Goal: Task Accomplishment & Management: Manage account settings

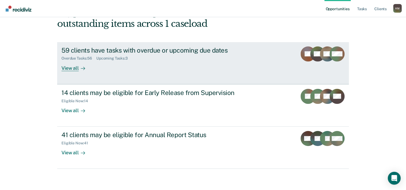
scroll to position [11, 0]
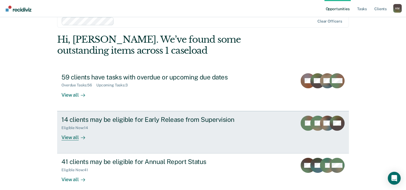
click at [74, 137] on div "View all" at bounding box center [76, 135] width 30 height 10
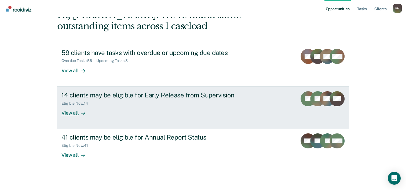
scroll to position [38, 0]
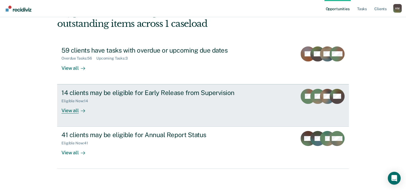
click at [322, 93] on rect at bounding box center [327, 96] width 15 height 15
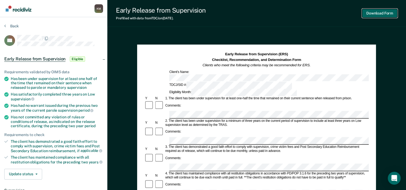
click at [376, 14] on button "Download Form" at bounding box center [379, 13] width 35 height 9
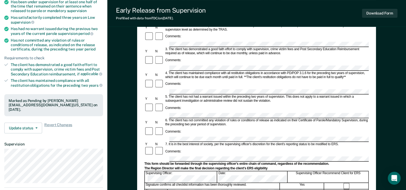
scroll to position [134, 0]
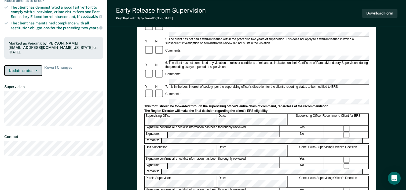
click at [28, 69] on button "Update status" at bounding box center [23, 70] width 38 height 11
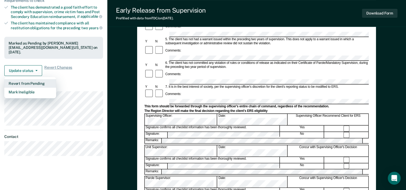
click at [28, 79] on button "Revert from Pending" at bounding box center [30, 83] width 52 height 9
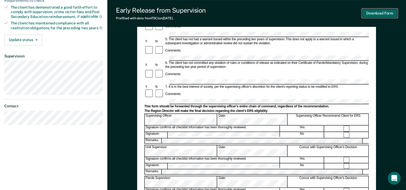
click at [371, 15] on button "Download Form" at bounding box center [379, 13] width 35 height 9
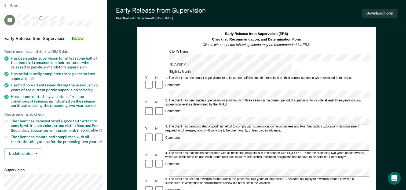
scroll to position [54, 0]
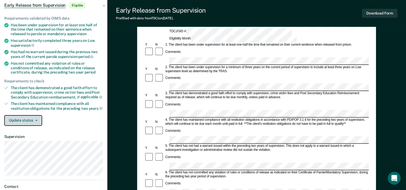
click at [37, 117] on button "Update status" at bounding box center [23, 120] width 38 height 11
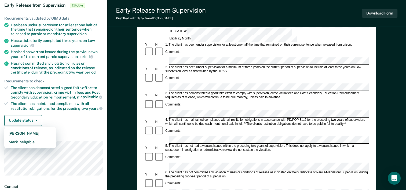
click at [87, 132] on article "BT Early Release from Supervision Eligible Requirements validated by OIMS data …" at bounding box center [53, 97] width 99 height 232
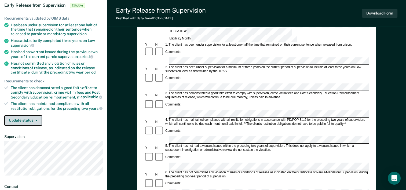
click at [38, 119] on button "Update status" at bounding box center [23, 120] width 38 height 11
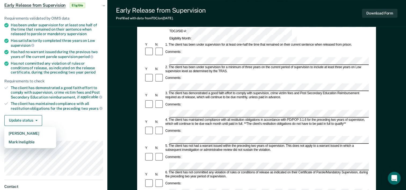
click at [90, 116] on div "Update status [PERSON_NAME] Mark Ineligible" at bounding box center [53, 120] width 99 height 11
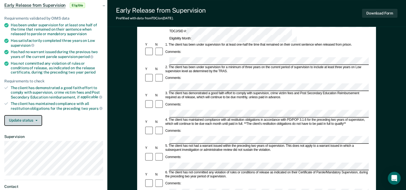
click at [34, 116] on button "Update status" at bounding box center [23, 120] width 38 height 11
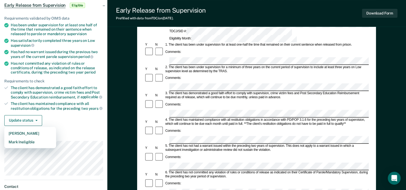
click at [71, 125] on div "Requirements validated by OIMS data Has been under supervision for at least one…" at bounding box center [53, 69] width 107 height 123
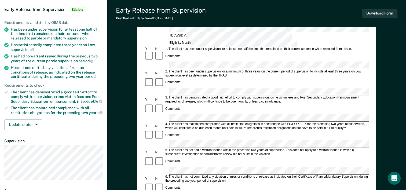
scroll to position [80, 0]
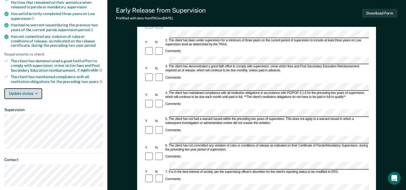
click at [39, 90] on button "Update status" at bounding box center [23, 93] width 38 height 11
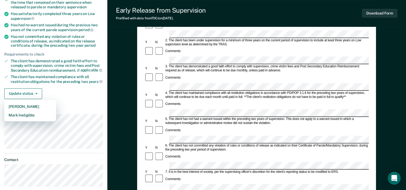
click at [68, 92] on div "Update status [PERSON_NAME] Mark Ineligible" at bounding box center [53, 93] width 99 height 11
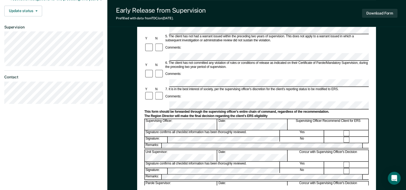
scroll to position [127, 0]
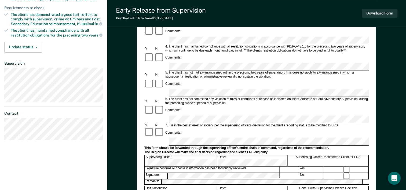
click at [203, 127] on div "Comments:" at bounding box center [256, 132] width 224 height 10
click at [202, 127] on div "Comments:" at bounding box center [256, 132] width 224 height 10
click at [184, 127] on div "Comments:" at bounding box center [256, 132] width 224 height 10
click at [176, 131] on div "Comments:" at bounding box center [172, 133] width 17 height 4
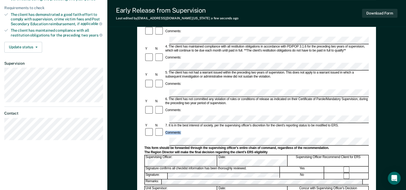
click at [176, 131] on div "Comments:" at bounding box center [172, 133] width 17 height 4
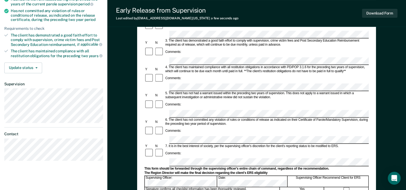
scroll to position [100, 0]
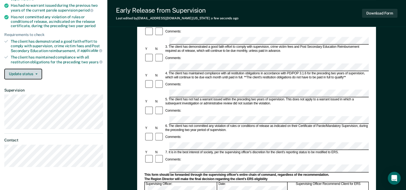
click at [38, 72] on button "Update status" at bounding box center [23, 74] width 38 height 11
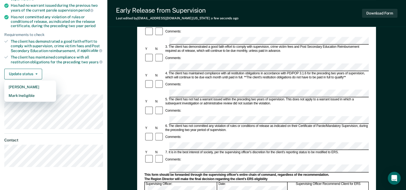
click at [75, 77] on div "Update status [PERSON_NAME] Mark Ineligible" at bounding box center [53, 74] width 99 height 11
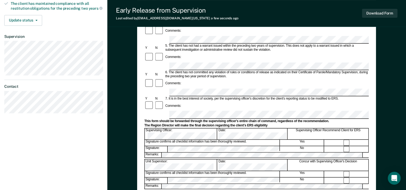
scroll to position [127, 0]
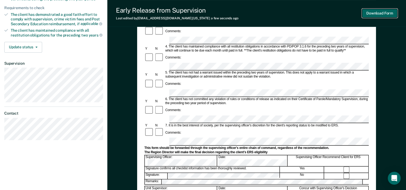
click at [373, 13] on button "Download Form" at bounding box center [379, 13] width 35 height 9
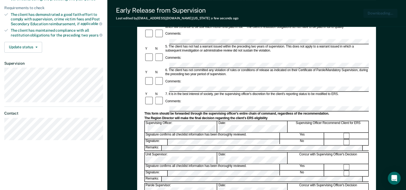
scroll to position [0, 0]
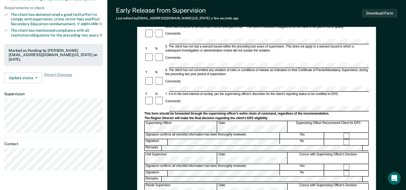
click at [38, 77] on button "Update status" at bounding box center [23, 77] width 38 height 11
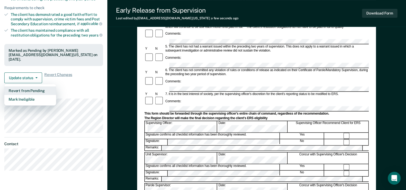
click at [40, 90] on button "Revert from Pending" at bounding box center [30, 90] width 52 height 9
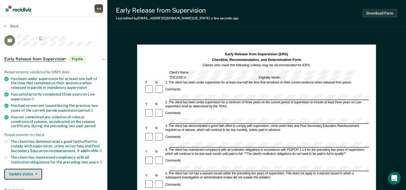
click at [25, 170] on button "Update status" at bounding box center [23, 174] width 38 height 11
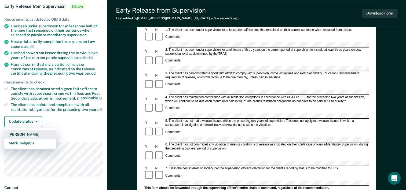
scroll to position [54, 0]
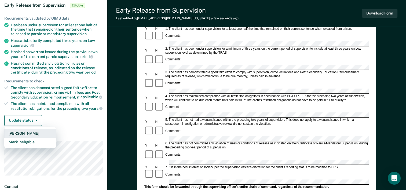
click at [41, 129] on button "[PERSON_NAME]" at bounding box center [30, 133] width 52 height 9
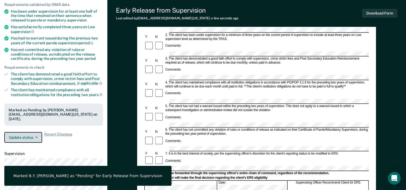
scroll to position [80, 0]
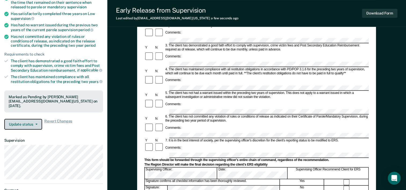
click at [26, 121] on button "Update status" at bounding box center [23, 124] width 38 height 11
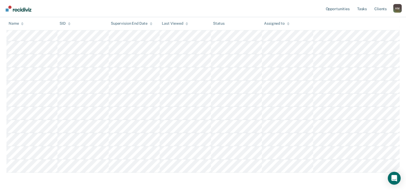
scroll to position [88, 0]
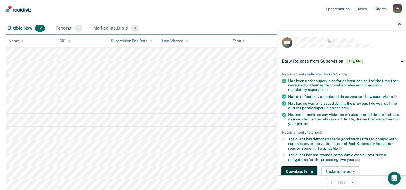
click at [298, 167] on button "Download Form" at bounding box center [298, 171] width 35 height 11
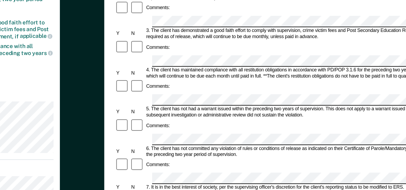
scroll to position [82, 0]
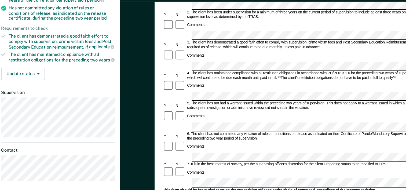
scroll to position [93, 0]
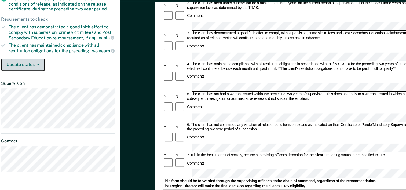
click at [36, 81] on icon "button" at bounding box center [36, 81] width 2 height 1
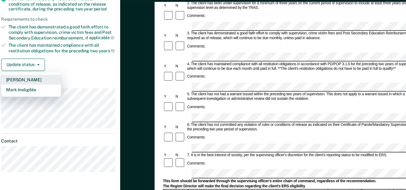
click at [29, 92] on button "[PERSON_NAME]" at bounding box center [30, 94] width 52 height 9
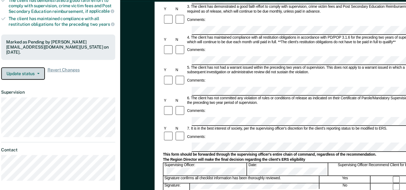
scroll to position [116, 0]
click at [17, 86] on button "Update status" at bounding box center [23, 88] width 38 height 11
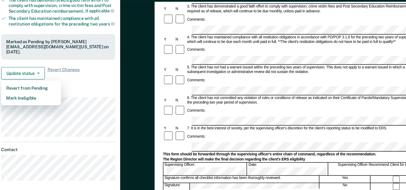
click at [75, 95] on div "Requirements validated by OIMS data Has been under supervision for at least one…" at bounding box center [53, 21] width 107 height 153
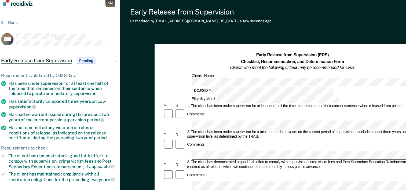
scroll to position [0, 0]
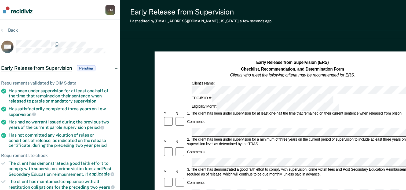
click at [300, 23] on div "Early Release from Supervision Last edited by [PERSON_NAME][EMAIL_ADDRESS][DOMA…" at bounding box center [256, 13] width 298 height 27
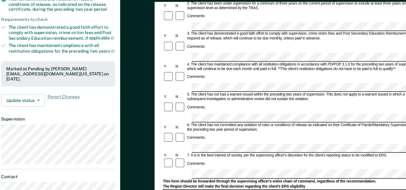
scroll to position [93, 0]
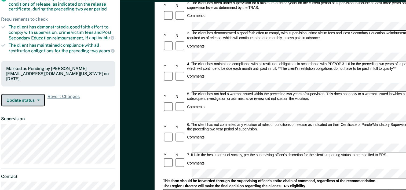
click at [37, 108] on button "Update status" at bounding box center [23, 111] width 38 height 11
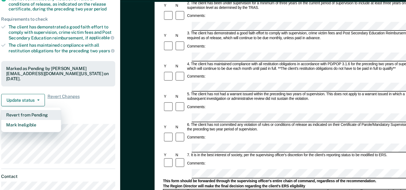
click at [36, 123] on button "Revert from Pending" at bounding box center [30, 124] width 52 height 9
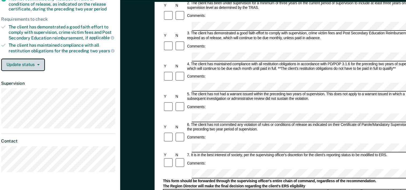
click at [38, 79] on button "Update status" at bounding box center [23, 81] width 38 height 11
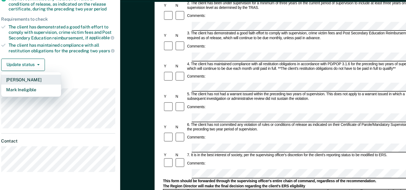
click at [31, 92] on button "[PERSON_NAME]" at bounding box center [30, 94] width 52 height 9
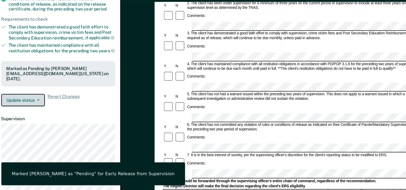
click at [40, 108] on button "Update status" at bounding box center [23, 111] width 38 height 11
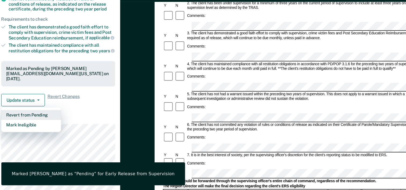
click at [31, 121] on button "Revert from Pending" at bounding box center [30, 124] width 52 height 9
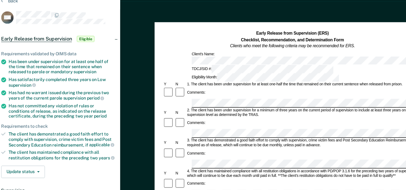
scroll to position [0, 0]
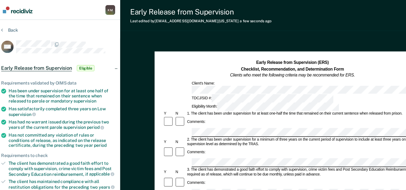
drag, startPoint x: 287, startPoint y: 30, endPoint x: 265, endPoint y: 28, distance: 21.5
click at [265, 28] on div "Early Release from Supervision Last edited by [PERSON_NAME][EMAIL_ADDRESS][DOMA…" at bounding box center [256, 186] width 298 height 373
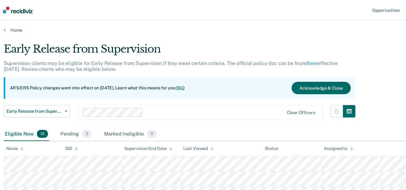
scroll to position [88, 0]
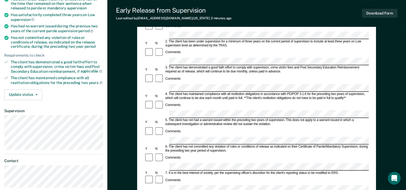
scroll to position [20, 0]
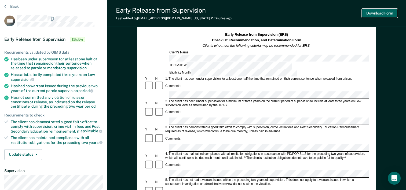
click at [377, 15] on button "Download Form" at bounding box center [379, 13] width 35 height 9
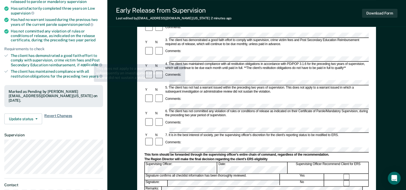
scroll to position [127, 0]
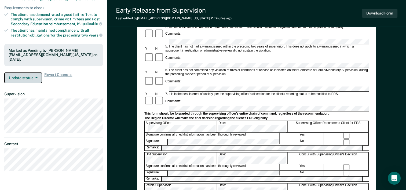
click at [29, 77] on button "Update status" at bounding box center [23, 77] width 38 height 11
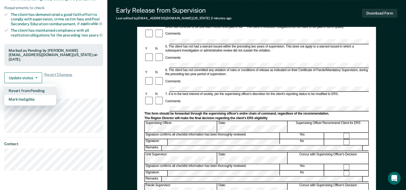
click at [34, 88] on button "Revert from Pending" at bounding box center [30, 90] width 52 height 9
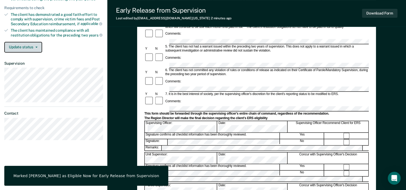
click at [24, 43] on button "Update status" at bounding box center [23, 47] width 38 height 11
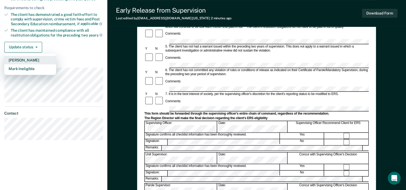
click at [27, 59] on button "[PERSON_NAME]" at bounding box center [30, 60] width 52 height 9
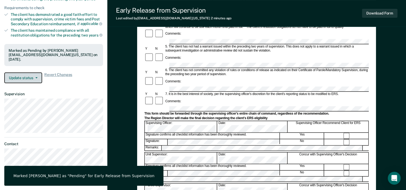
click at [36, 77] on icon "button" at bounding box center [36, 77] width 2 height 1
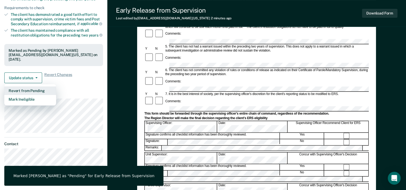
click at [40, 86] on button "Revert from Pending" at bounding box center [30, 90] width 52 height 9
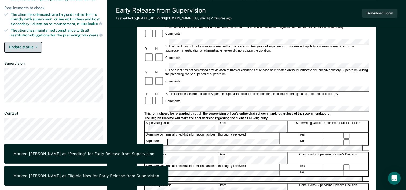
click at [36, 46] on button "Update status" at bounding box center [23, 47] width 38 height 11
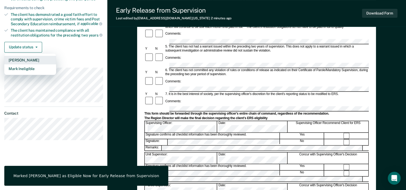
click at [28, 58] on button "[PERSON_NAME]" at bounding box center [30, 60] width 52 height 9
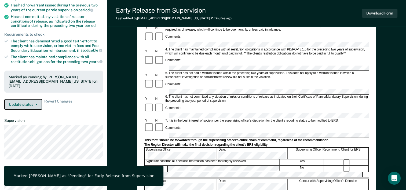
scroll to position [100, 0]
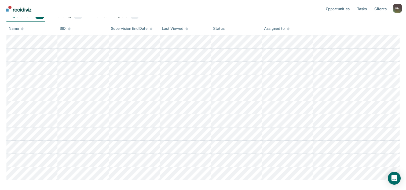
scroll to position [88, 0]
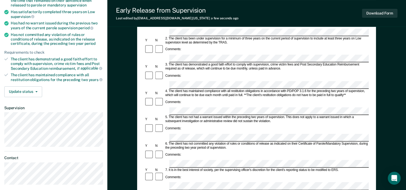
scroll to position [80, 0]
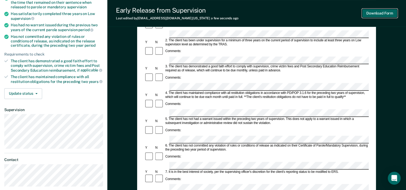
click at [378, 12] on button "Download Form" at bounding box center [379, 13] width 35 height 9
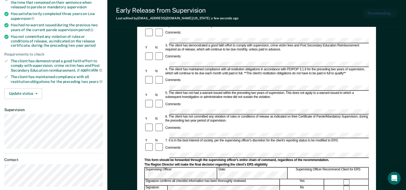
scroll to position [0, 0]
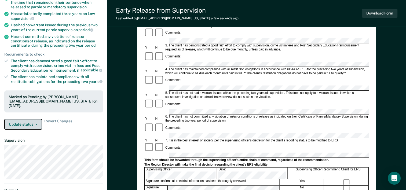
click at [34, 124] on button "Update status" at bounding box center [23, 124] width 38 height 11
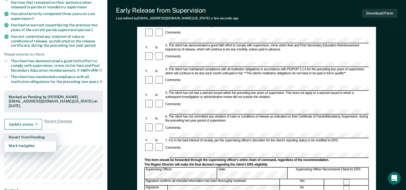
click at [24, 134] on button "Revert from Pending" at bounding box center [30, 137] width 52 height 9
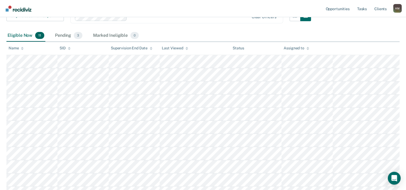
scroll to position [88, 0]
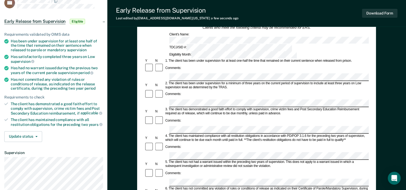
scroll to position [54, 0]
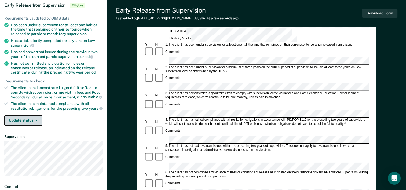
click at [36, 121] on button "Update status" at bounding box center [23, 120] width 38 height 11
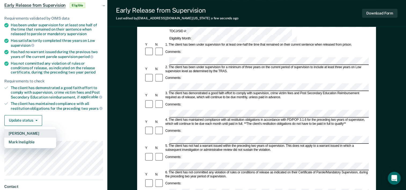
click at [24, 130] on button "[PERSON_NAME]" at bounding box center [30, 133] width 52 height 9
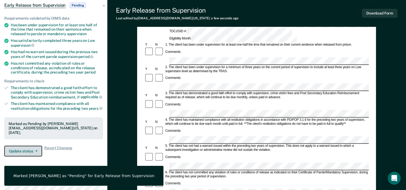
click at [32, 149] on button "Update status" at bounding box center [23, 151] width 38 height 11
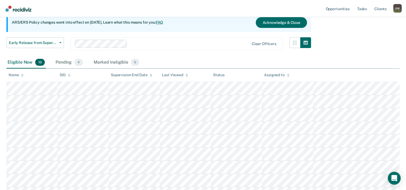
scroll to position [88, 0]
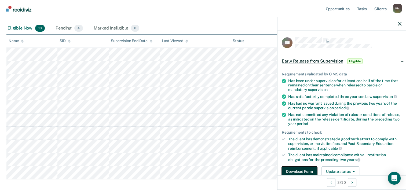
click at [294, 171] on button "Download Form" at bounding box center [298, 171] width 35 height 11
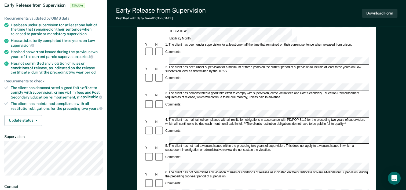
scroll to position [107, 0]
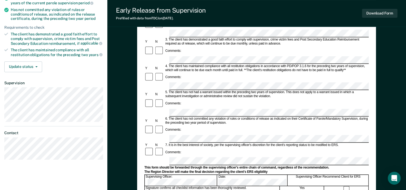
click at [218, 147] on div "Comments:" at bounding box center [256, 152] width 224 height 10
click at [178, 105] on form "Early Release from Supervision (ERS) Checklist, Recommendation, and Determinati…" at bounding box center [256, 139] width 224 height 388
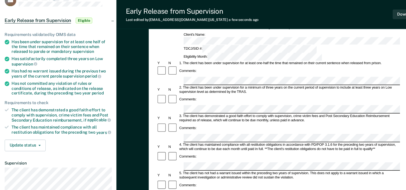
scroll to position [40, 0]
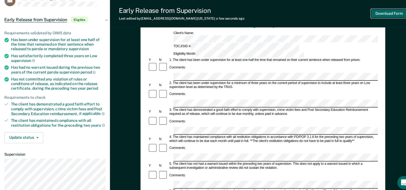
click at [385, 11] on button "Download Form" at bounding box center [379, 13] width 35 height 9
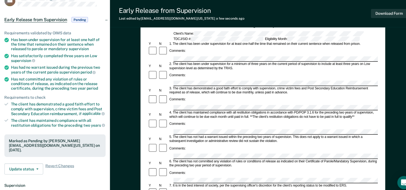
scroll to position [61, 0]
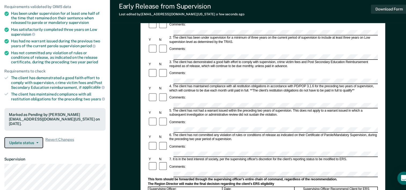
click at [35, 143] on span "button" at bounding box center [35, 143] width 4 height 1
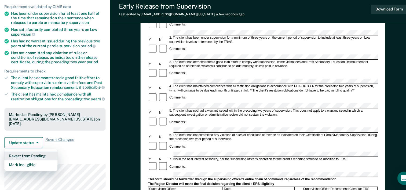
click at [37, 157] on button "Revert from Pending" at bounding box center [30, 156] width 52 height 9
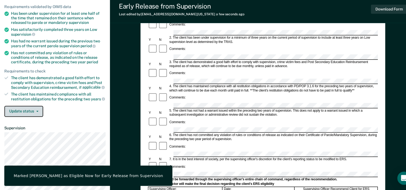
click at [38, 111] on button "Update status" at bounding box center [23, 112] width 38 height 11
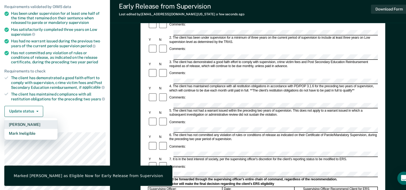
click at [33, 124] on button "[PERSON_NAME]" at bounding box center [30, 125] width 52 height 9
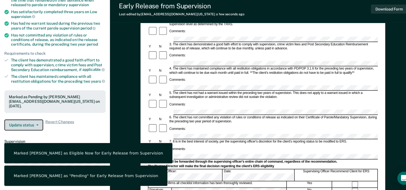
scroll to position [87, 0]
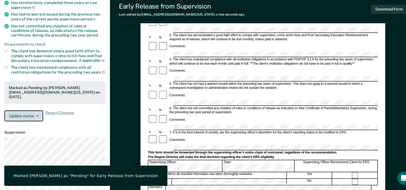
click at [27, 117] on button "Update status" at bounding box center [23, 117] width 38 height 11
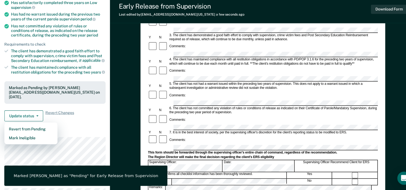
click at [104, 128] on section "Back TD Early Release from Supervision Pending Requirements validated by OIMS d…" at bounding box center [53, 75] width 107 height 291
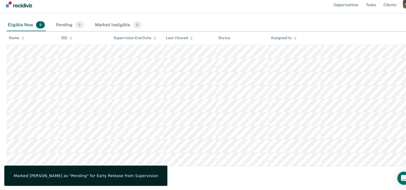
scroll to position [88, 0]
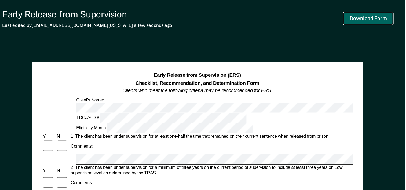
click at [378, 13] on button "Download Form" at bounding box center [379, 13] width 35 height 9
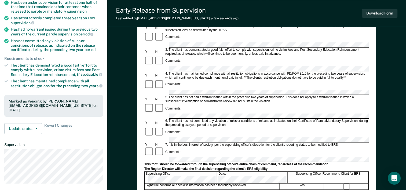
scroll to position [71, 0]
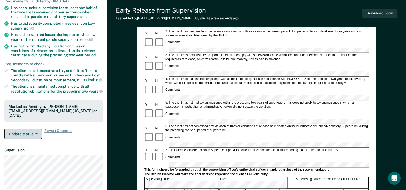
click at [25, 133] on button "Update status" at bounding box center [23, 133] width 38 height 11
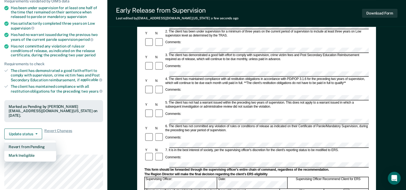
click at [28, 146] on button "Revert from Pending" at bounding box center [30, 146] width 52 height 9
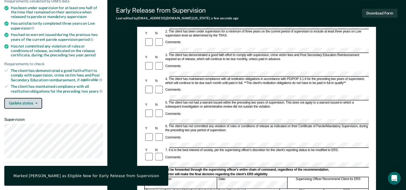
click at [19, 99] on button "Update status" at bounding box center [23, 103] width 38 height 11
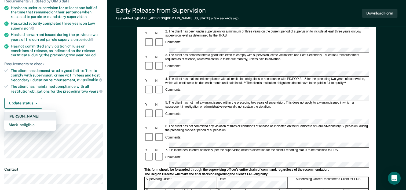
click at [20, 115] on button "[PERSON_NAME]" at bounding box center [30, 116] width 52 height 9
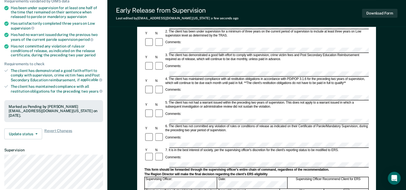
scroll to position [88, 0]
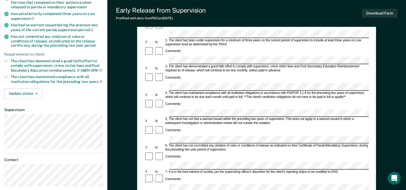
scroll to position [107, 0]
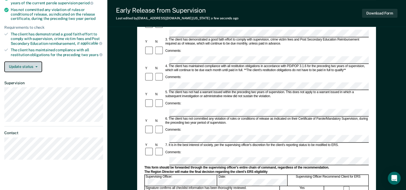
click at [31, 65] on button "Update status" at bounding box center [23, 66] width 38 height 11
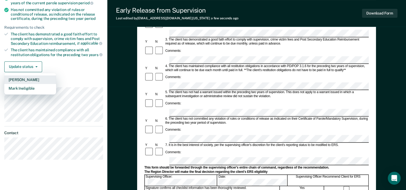
click at [32, 80] on button "[PERSON_NAME]" at bounding box center [30, 79] width 52 height 9
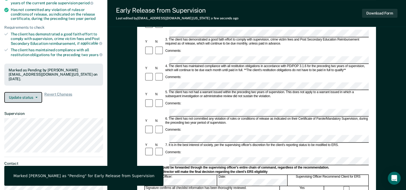
click at [27, 98] on button "Update status" at bounding box center [23, 97] width 38 height 11
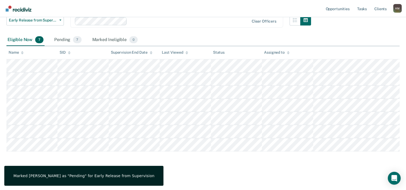
scroll to position [76, 0]
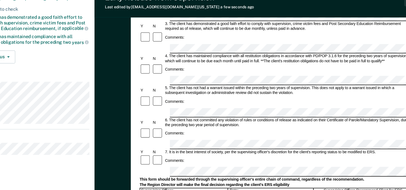
scroll to position [113, 0]
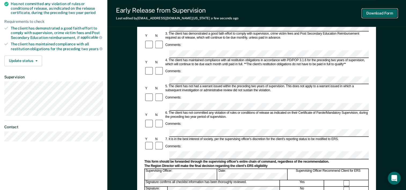
click at [387, 15] on button "Download Form" at bounding box center [379, 13] width 35 height 9
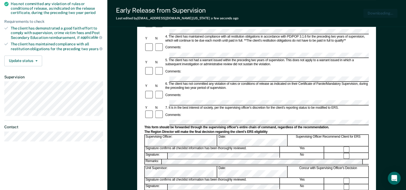
scroll to position [0, 0]
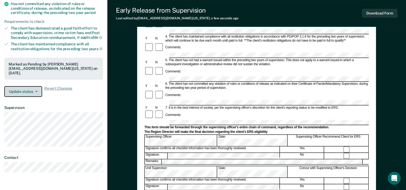
click at [35, 88] on button "Update status" at bounding box center [23, 91] width 38 height 11
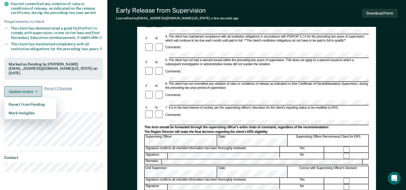
click at [28, 91] on button "Update status" at bounding box center [23, 91] width 38 height 11
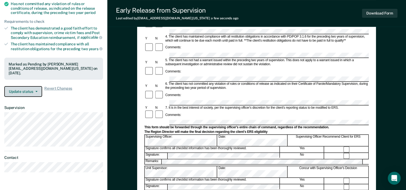
click at [28, 91] on button "Update status" at bounding box center [23, 91] width 38 height 11
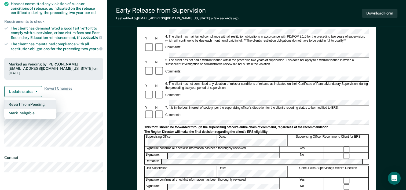
click at [30, 102] on button "Revert from Pending" at bounding box center [30, 104] width 52 height 9
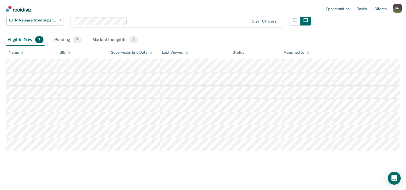
scroll to position [76, 0]
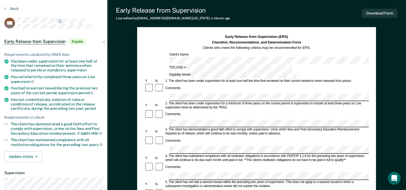
scroll to position [27, 0]
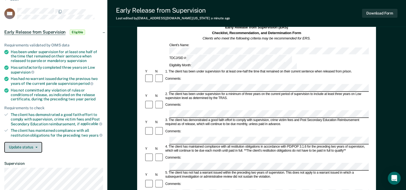
click at [31, 147] on button "Update status" at bounding box center [23, 147] width 38 height 11
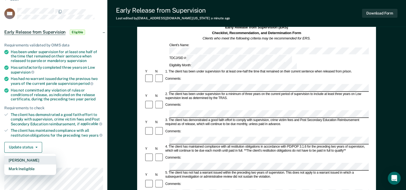
click at [25, 157] on button "[PERSON_NAME]" at bounding box center [30, 160] width 52 height 9
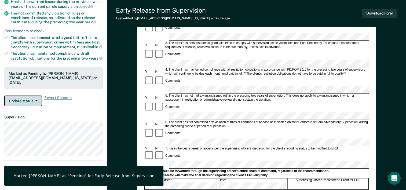
scroll to position [107, 0]
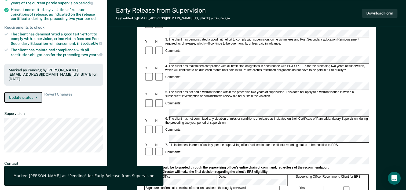
click at [34, 93] on button "Update status" at bounding box center [23, 97] width 38 height 11
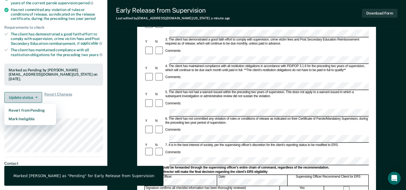
click at [33, 97] on button "Update status" at bounding box center [23, 97] width 38 height 11
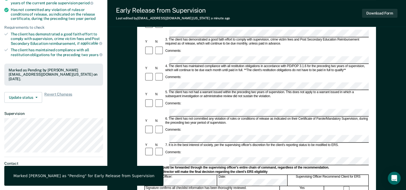
drag, startPoint x: 86, startPoint y: 102, endPoint x: 89, endPoint y: 98, distance: 4.9
click at [87, 102] on div "Requirements validated by OIMS data Has been under supervision for at least one…" at bounding box center [53, 30] width 107 height 153
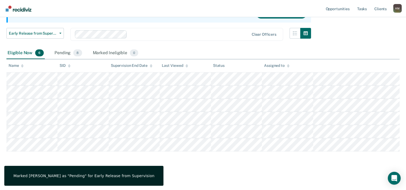
scroll to position [62, 0]
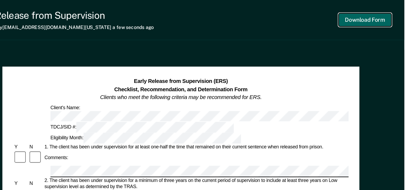
click at [383, 13] on button "Download Form" at bounding box center [379, 13] width 35 height 9
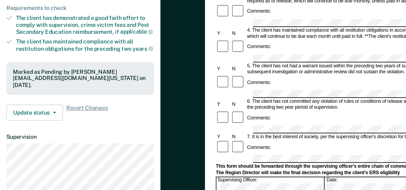
scroll to position [90, 0]
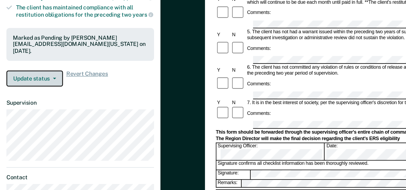
click at [35, 116] on button "Update status" at bounding box center [23, 115] width 38 height 11
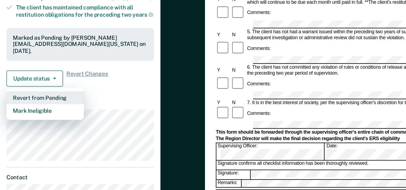
click at [27, 127] on button "Revert from Pending" at bounding box center [30, 128] width 52 height 9
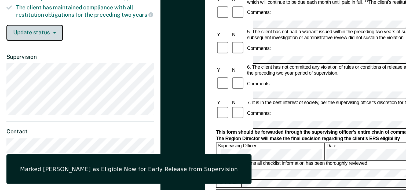
click at [37, 83] on button "Update status" at bounding box center [23, 84] width 38 height 11
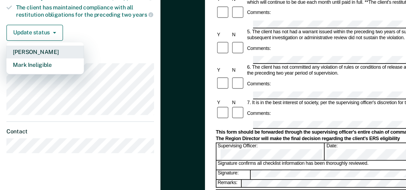
click at [30, 97] on button "[PERSON_NAME]" at bounding box center [30, 97] width 52 height 9
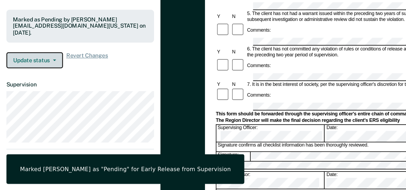
scroll to position [107, 0]
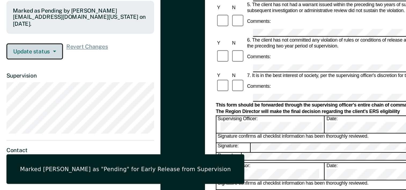
click at [31, 99] on button "Update status" at bounding box center [23, 97] width 38 height 11
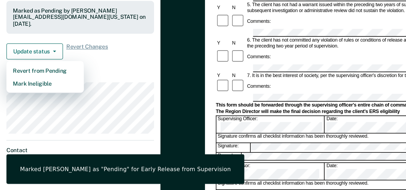
click at [62, 105] on article "LC Early Release from Supervision Pending Requirements validated by OIMS data H…" at bounding box center [53, 52] width 99 height 250
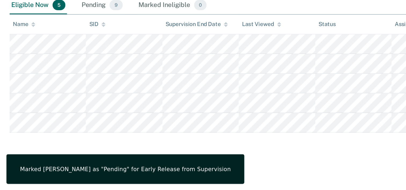
scroll to position [49, 0]
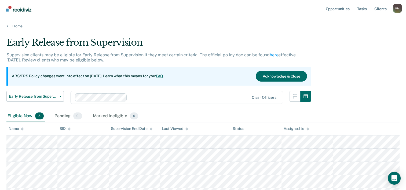
scroll to position [49, 0]
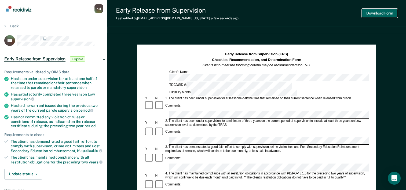
click at [375, 13] on button "Download Form" at bounding box center [379, 13] width 35 height 9
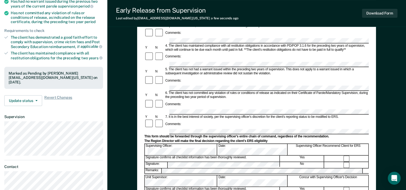
scroll to position [134, 0]
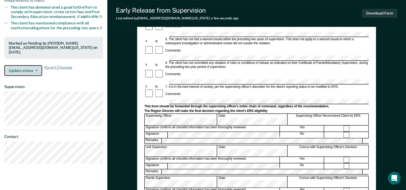
click at [34, 71] on button "Update status" at bounding box center [23, 70] width 38 height 11
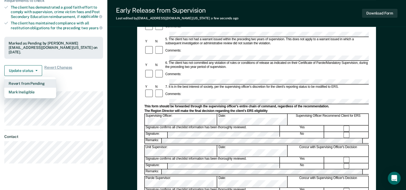
click at [34, 84] on button "Revert from Pending" at bounding box center [30, 83] width 52 height 9
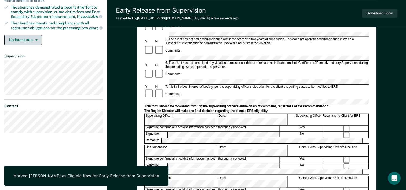
click at [38, 39] on button "Update status" at bounding box center [23, 40] width 38 height 11
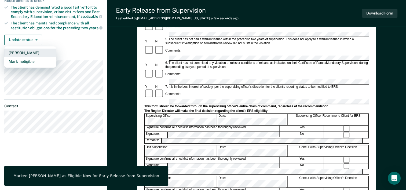
click at [29, 50] on button "[PERSON_NAME]" at bounding box center [30, 53] width 52 height 9
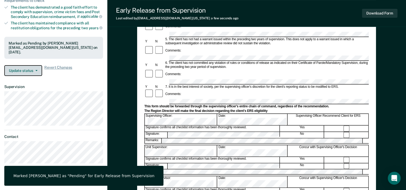
click at [14, 68] on button "Update status" at bounding box center [23, 70] width 38 height 11
click at [34, 66] on button "Update status" at bounding box center [23, 70] width 38 height 11
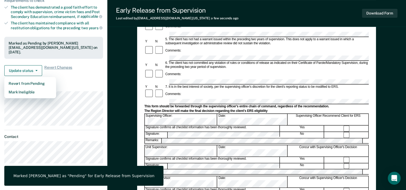
click at [83, 86] on dt "Supervision" at bounding box center [53, 86] width 99 height 5
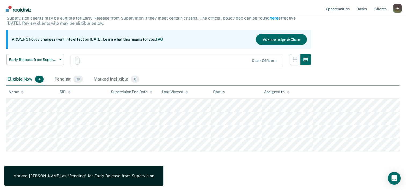
scroll to position [36, 0]
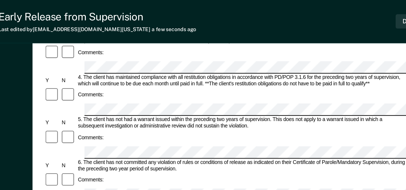
scroll to position [114, 0]
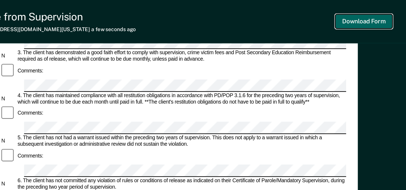
click at [387, 11] on button "Download Form" at bounding box center [379, 13] width 35 height 9
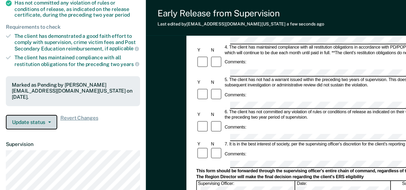
click at [33, 90] on span "button" at bounding box center [35, 90] width 4 height 1
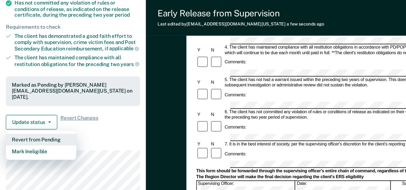
click at [37, 102] on button "Revert from Pending" at bounding box center [30, 103] width 52 height 9
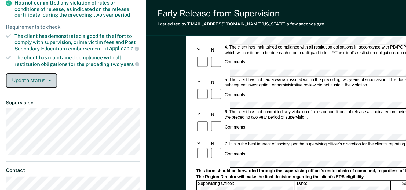
click at [23, 58] on button "Update status" at bounding box center [23, 59] width 38 height 11
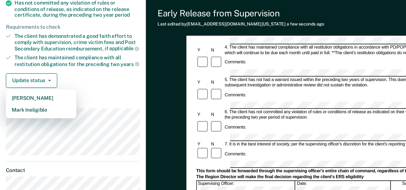
click at [63, 71] on article "TW Early Release from Supervision Eligible Requirements validated by OIMS data …" at bounding box center [53, 37] width 99 height 232
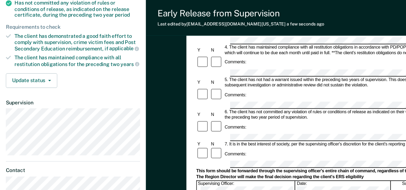
scroll to position [36, 0]
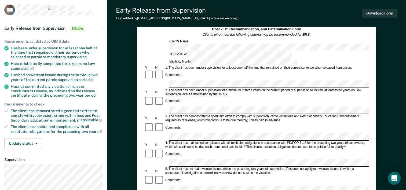
scroll to position [54, 0]
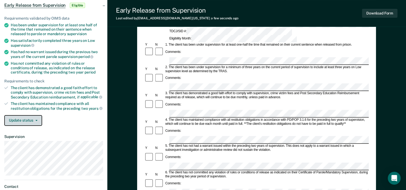
click at [36, 120] on icon "button" at bounding box center [36, 120] width 2 height 1
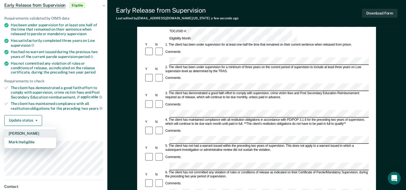
click at [21, 131] on button "[PERSON_NAME]" at bounding box center [30, 133] width 52 height 9
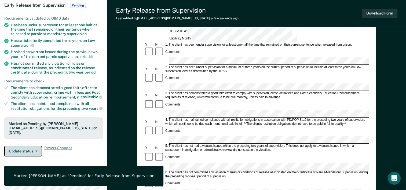
click at [26, 147] on button "Update status" at bounding box center [23, 151] width 38 height 11
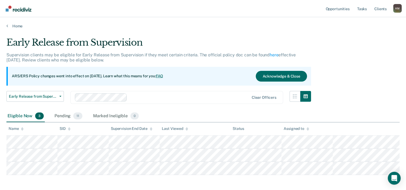
scroll to position [23, 0]
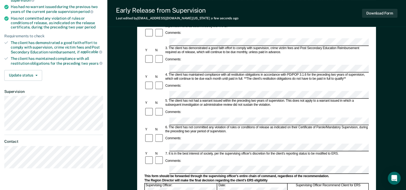
scroll to position [107, 0]
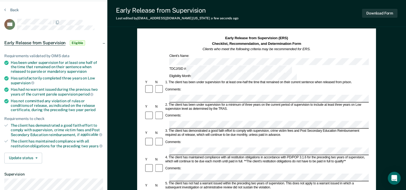
scroll to position [0, 0]
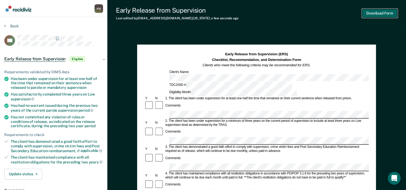
click at [379, 13] on button "Download Form" at bounding box center [379, 13] width 35 height 9
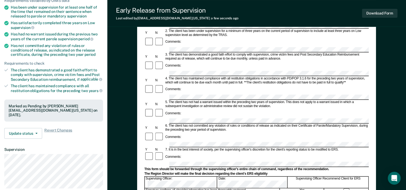
scroll to position [107, 0]
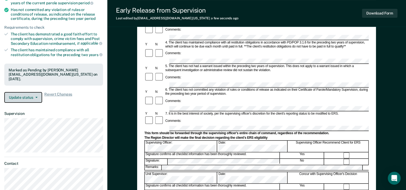
click at [32, 98] on button "Update status" at bounding box center [23, 97] width 38 height 11
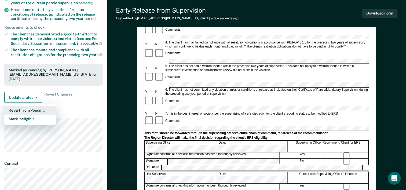
click at [30, 108] on button "Revert from Pending" at bounding box center [30, 110] width 52 height 9
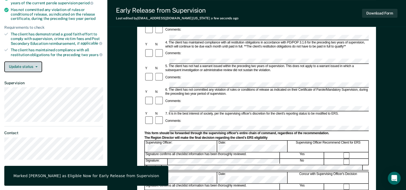
click at [34, 66] on span "button" at bounding box center [35, 66] width 4 height 1
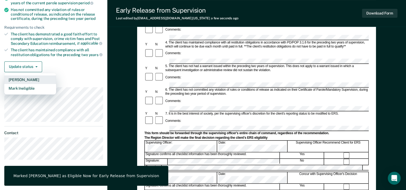
click at [30, 79] on button "[PERSON_NAME]" at bounding box center [30, 79] width 52 height 9
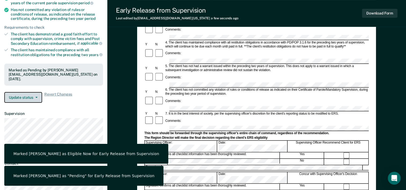
click at [26, 96] on button "Update status" at bounding box center [23, 97] width 38 height 11
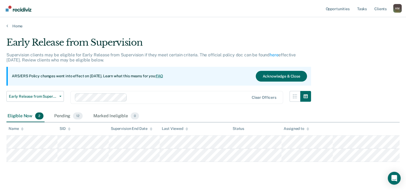
scroll to position [38, 0]
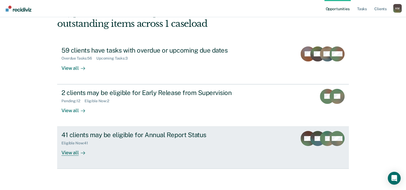
click at [321, 133] on icon "IC" at bounding box center [327, 138] width 15 height 15
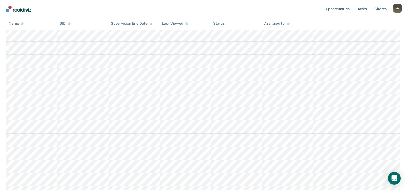
scroll to position [66, 0]
